Goal: Check status

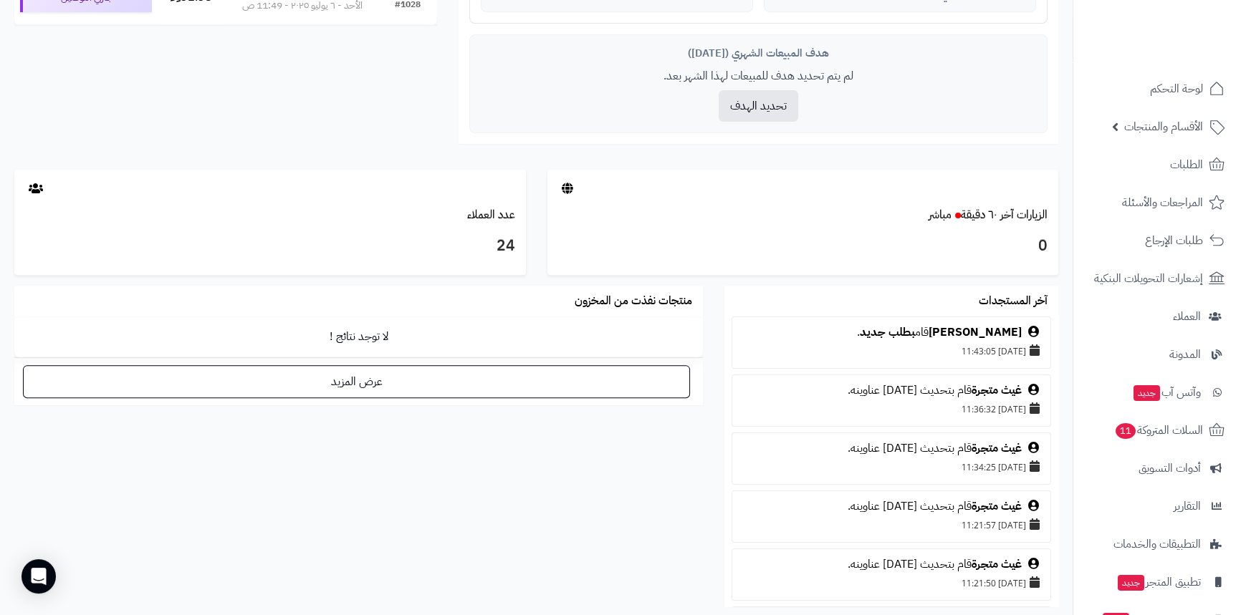
scroll to position [651, 0]
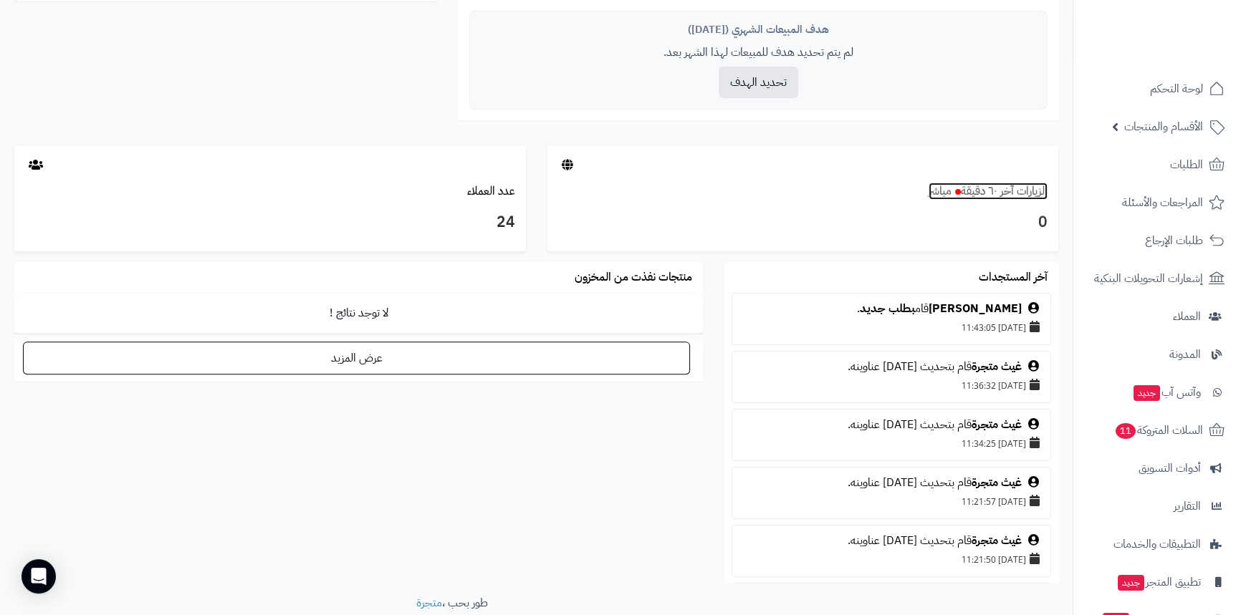
click at [964, 198] on link "الزيارات آخر ٦٠ دقيقة مباشر" at bounding box center [988, 191] width 119 height 17
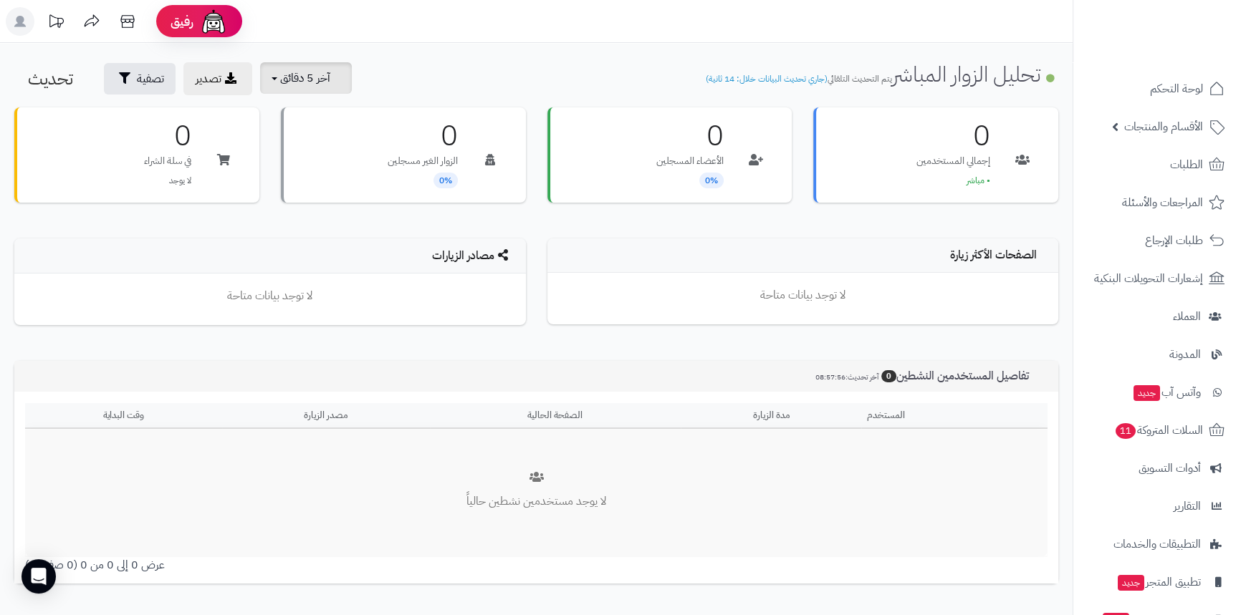
click at [297, 80] on span "آخر 5 دقائق" at bounding box center [305, 77] width 50 height 17
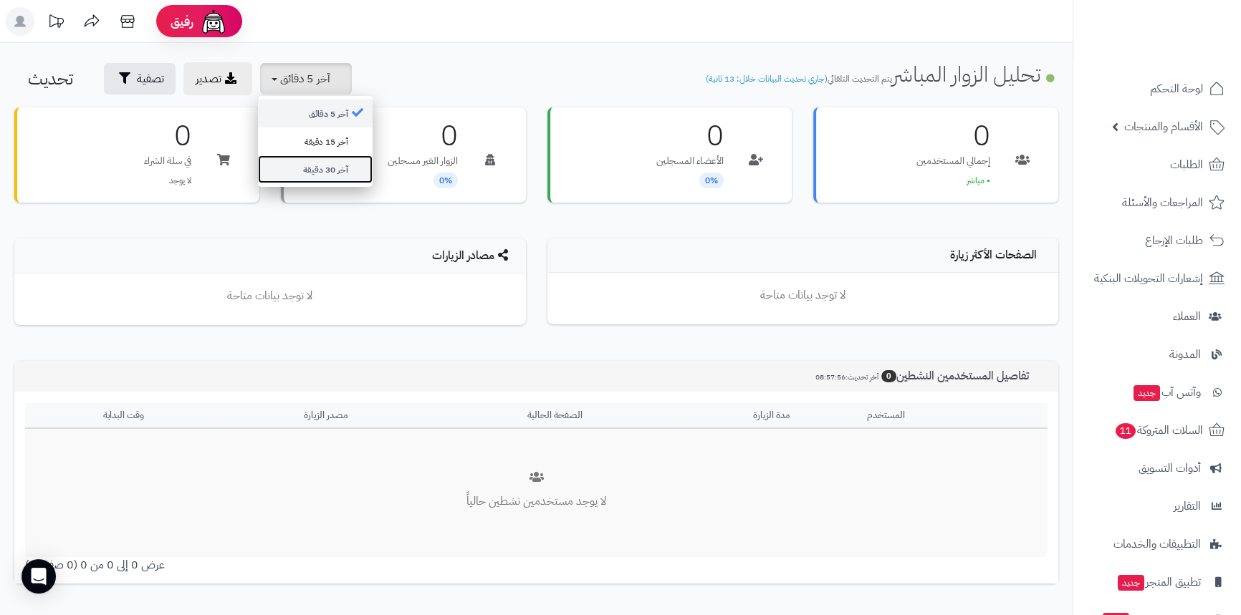
click at [328, 180] on link "آخر 30 دقيقة" at bounding box center [315, 169] width 115 height 28
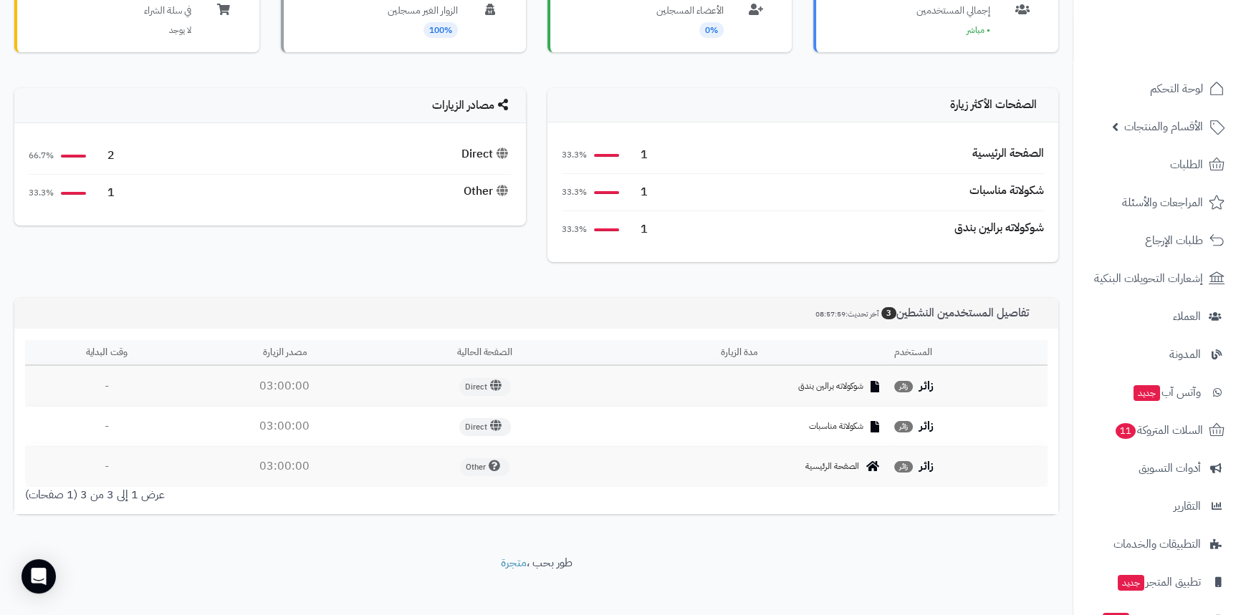
scroll to position [160, 0]
